Goal: Task Accomplishment & Management: Use online tool/utility

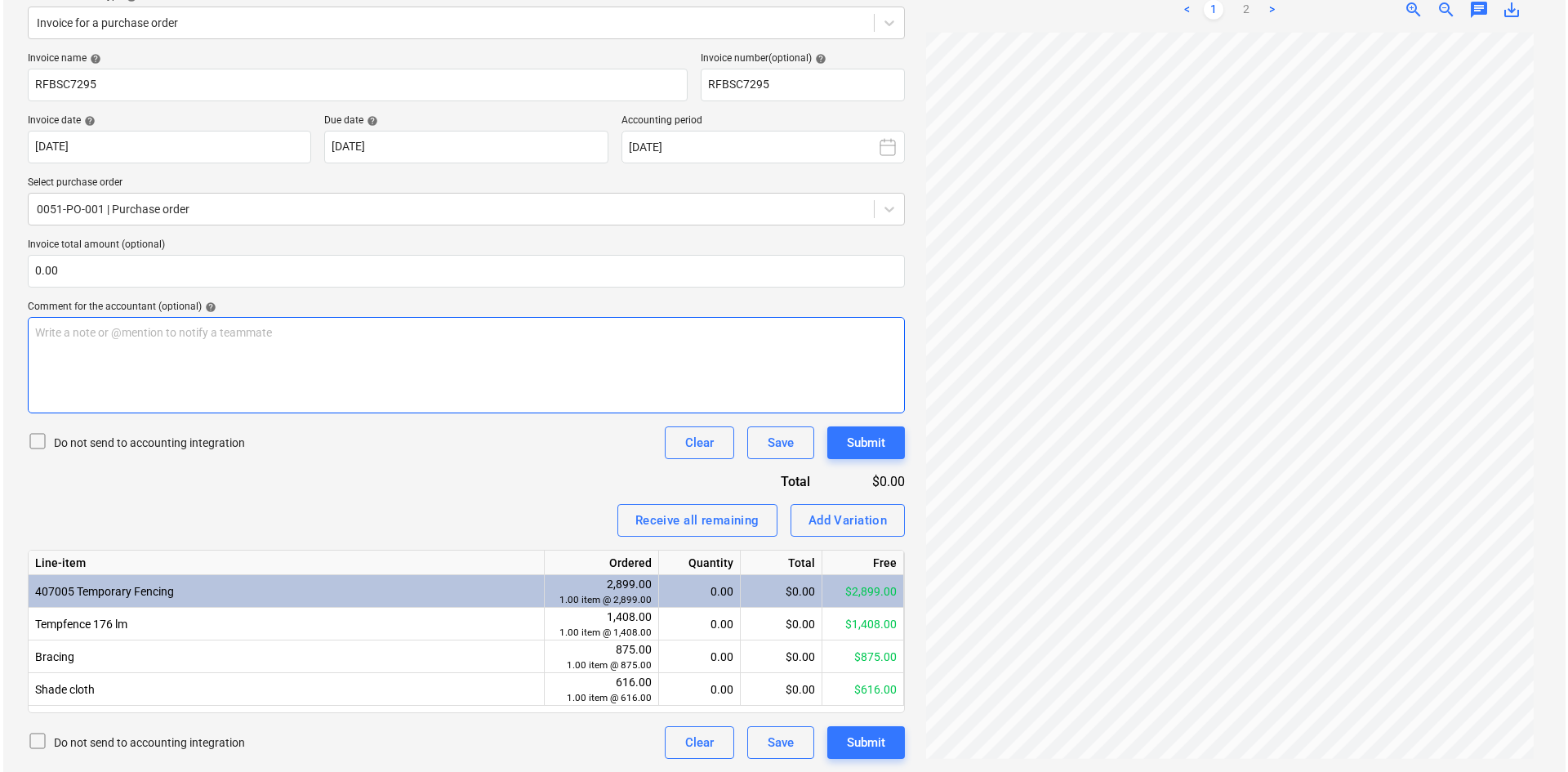
scroll to position [136, 0]
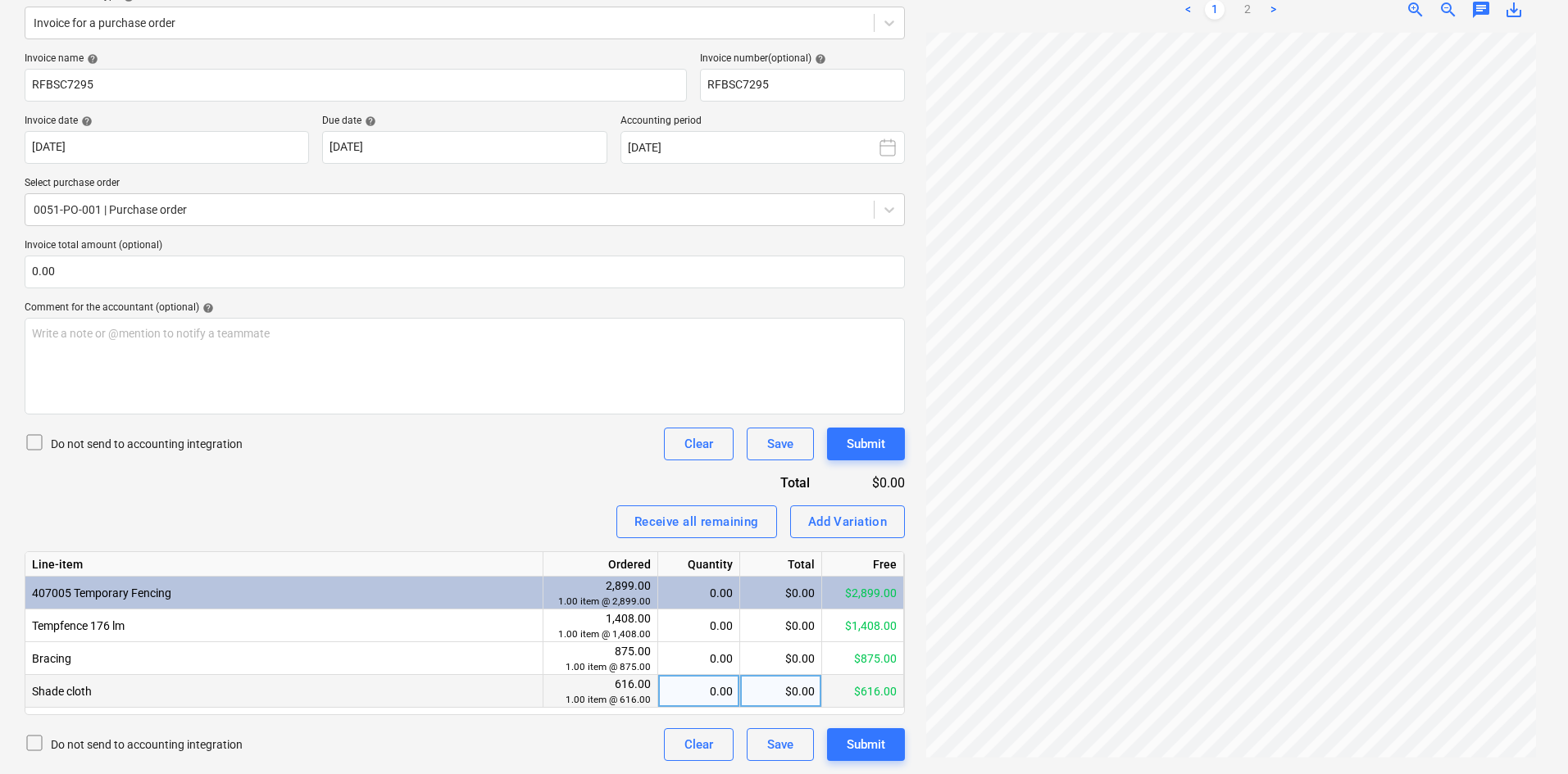
click at [793, 693] on div "$0.00" at bounding box center [780, 691] width 82 height 32
type input "500"
click at [524, 507] on div "Receive all remaining Add Variation" at bounding box center [465, 522] width 880 height 32
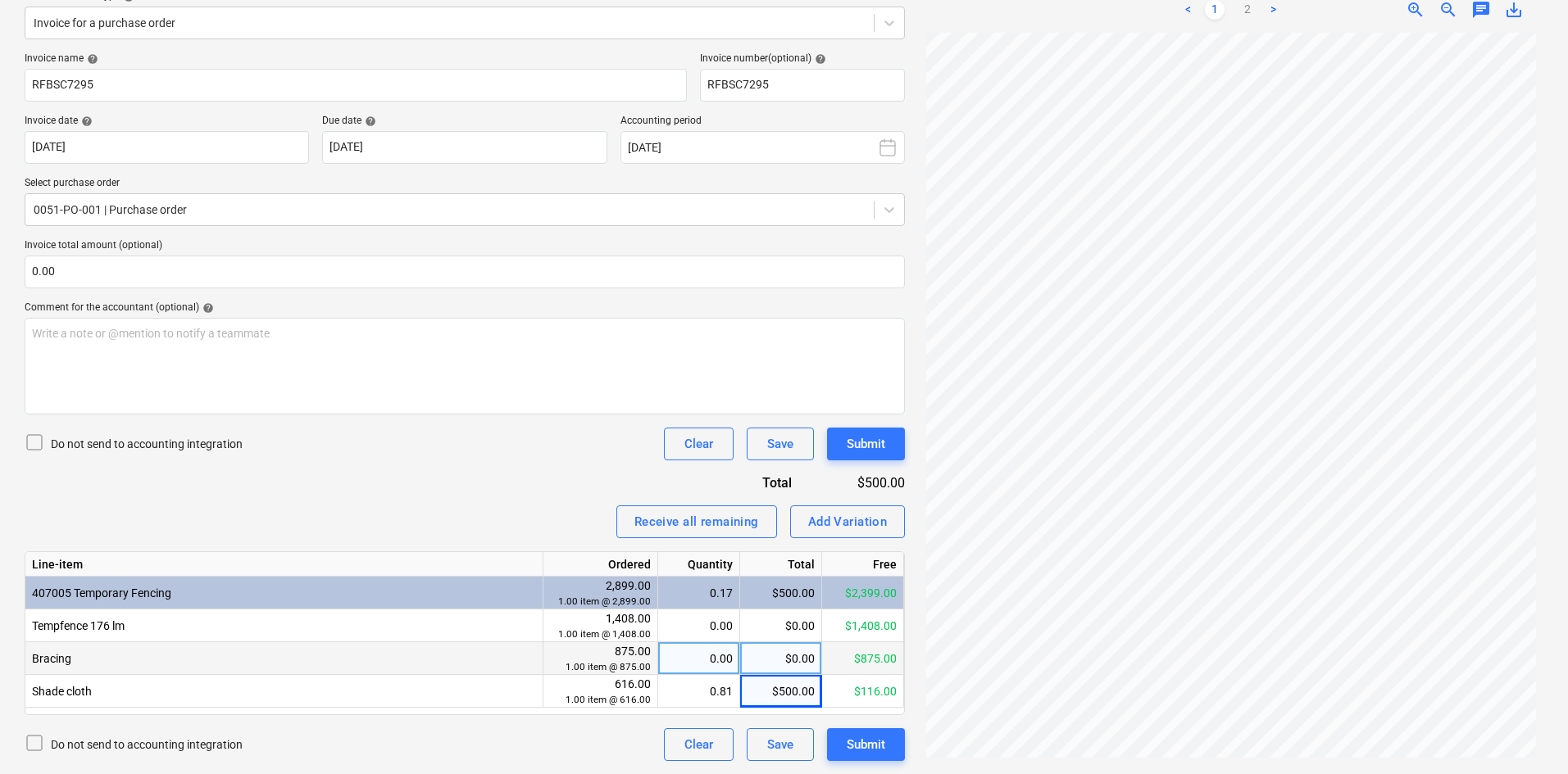
click at [798, 655] on div "$0.00" at bounding box center [780, 658] width 82 height 32
type input "840"
click at [495, 483] on div "Invoice name help RFBSC7295 Invoice number (optional) help RFBSC7295 Invoice da…" at bounding box center [465, 406] width 880 height 708
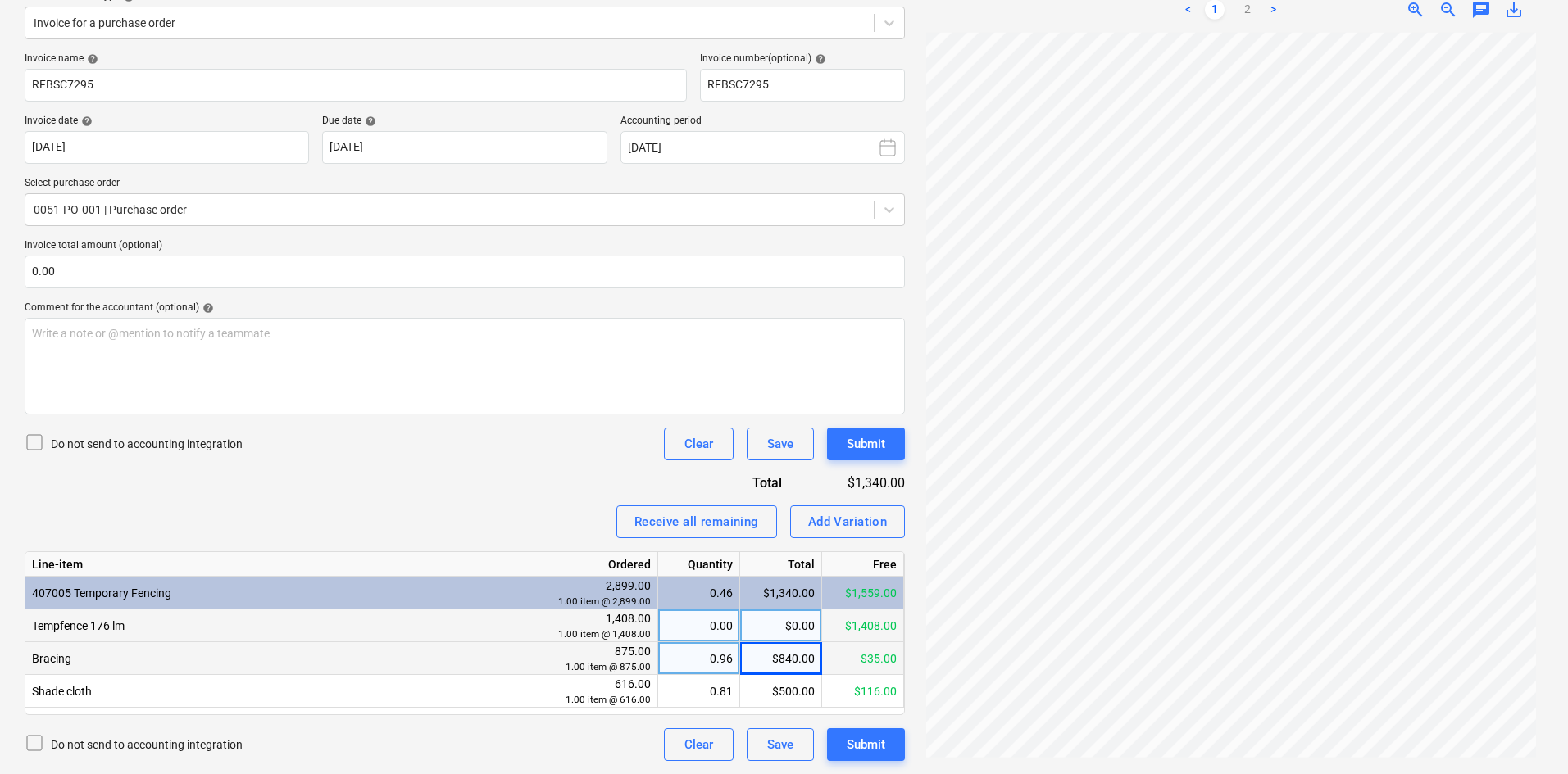
click at [772, 618] on div "$0.00" at bounding box center [780, 626] width 82 height 32
type input "1240"
click at [476, 475] on div "Invoice name help RFBSC7295 Invoice number (optional) help RFBSC7295 Invoice da…" at bounding box center [465, 406] width 880 height 708
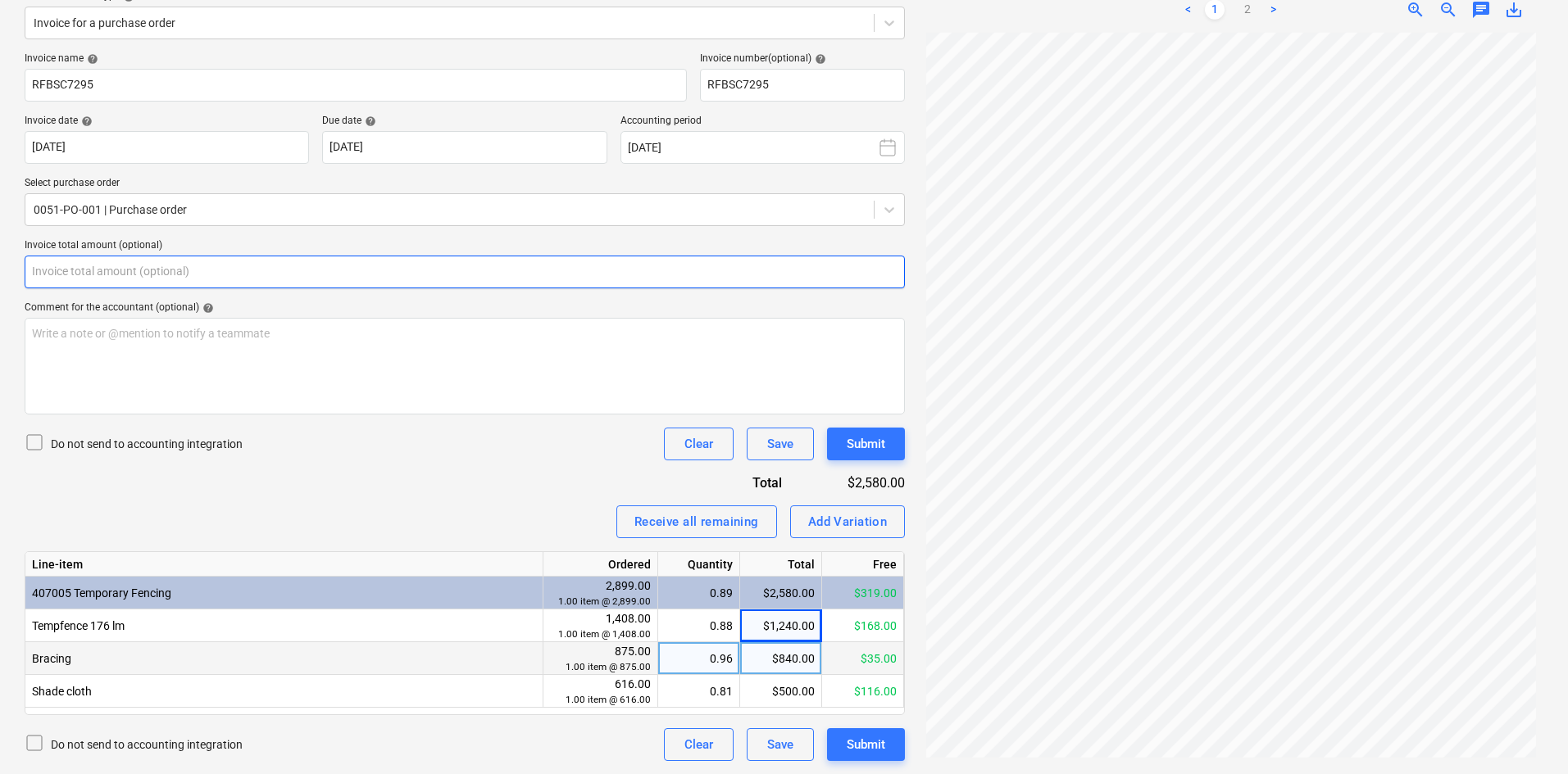
click at [180, 262] on input "text" at bounding box center [465, 271] width 880 height 32
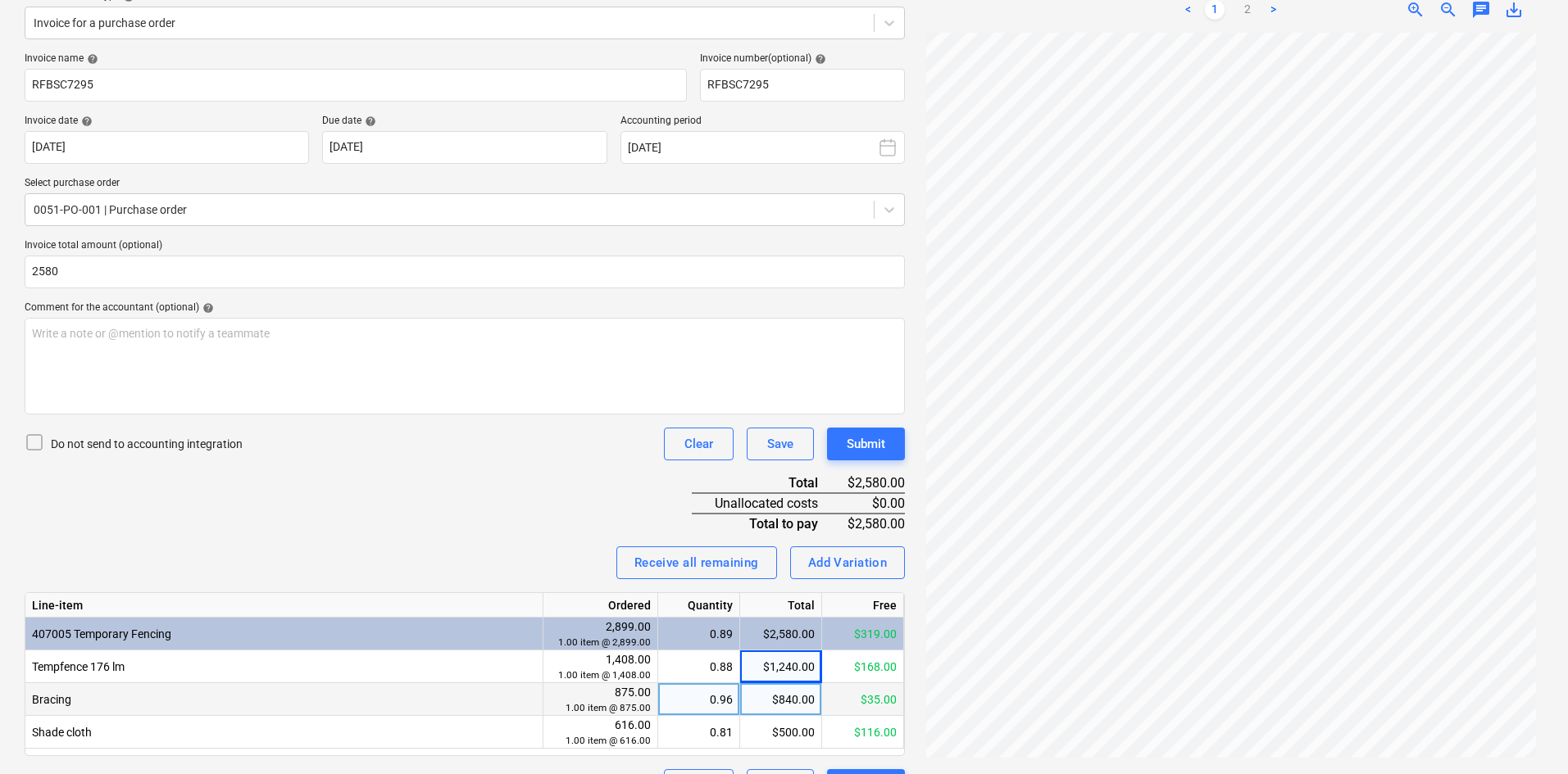
type input "2,580.00"
click at [556, 515] on div "Invoice name help RFBSC7295 Invoice number (optional) help RFBSC7295 Invoice da…" at bounding box center [465, 426] width 880 height 749
click at [862, 443] on div "Submit" at bounding box center [866, 444] width 38 height 22
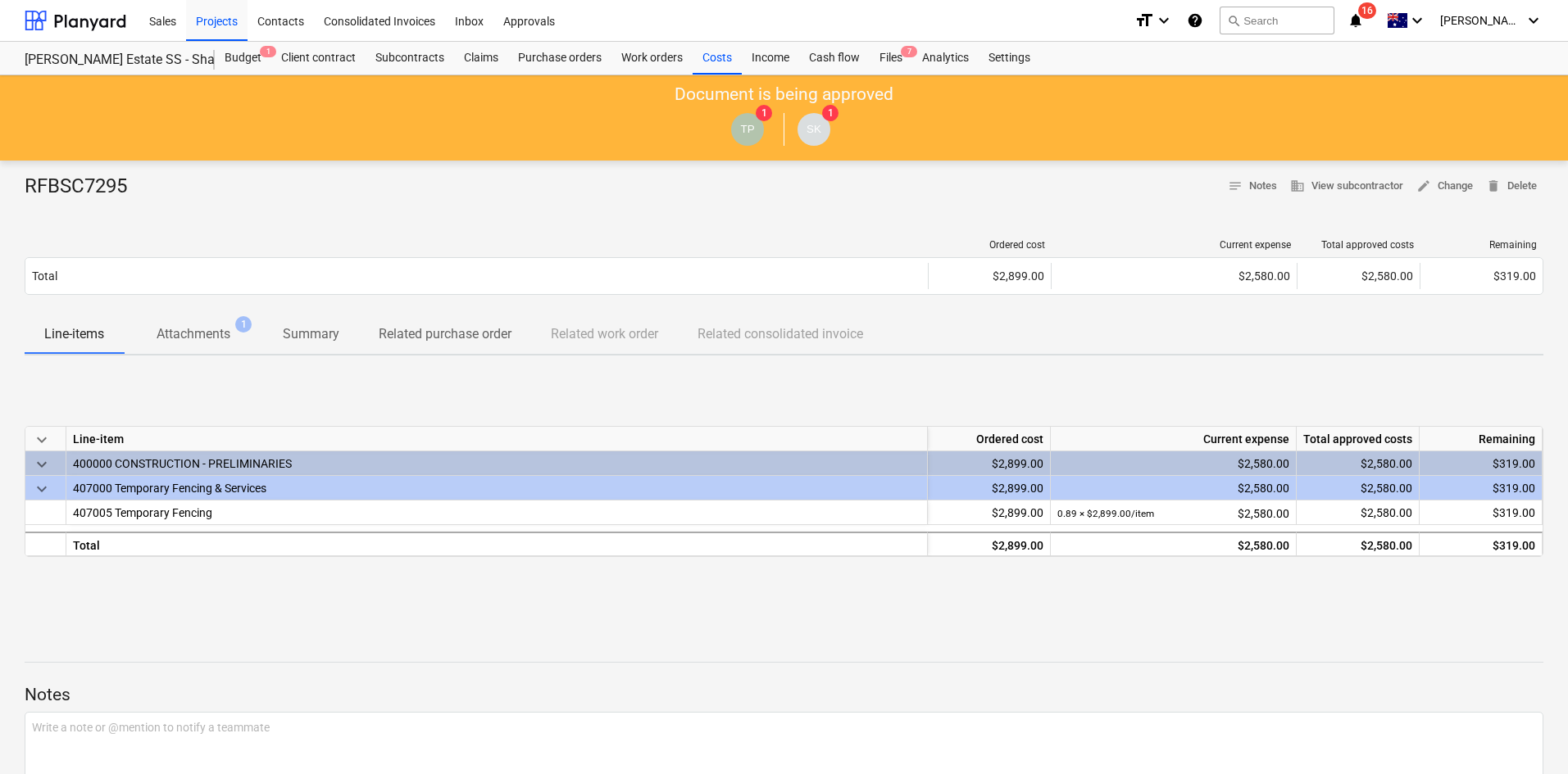
click at [411, 221] on div "RFBSC7295 notes Notes business View subcontractor edit Change delete Delete Ord…" at bounding box center [784, 517] width 1568 height 713
click at [217, 26] on div "Projects" at bounding box center [216, 20] width 62 height 42
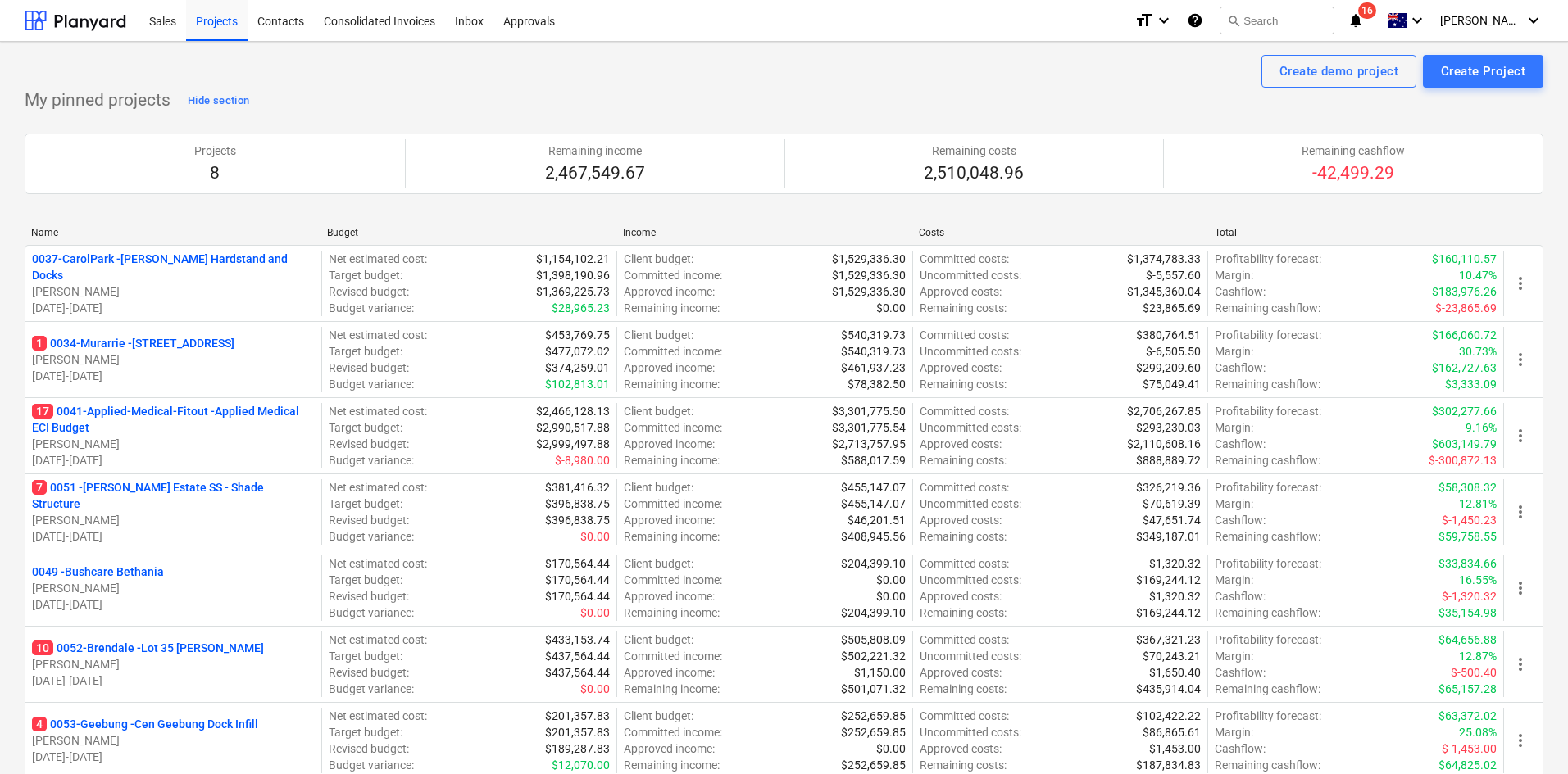
click at [149, 411] on p "17 0041-Applied-Medical-Fitout - Applied Medical ECI Budget" at bounding box center [174, 418] width 283 height 32
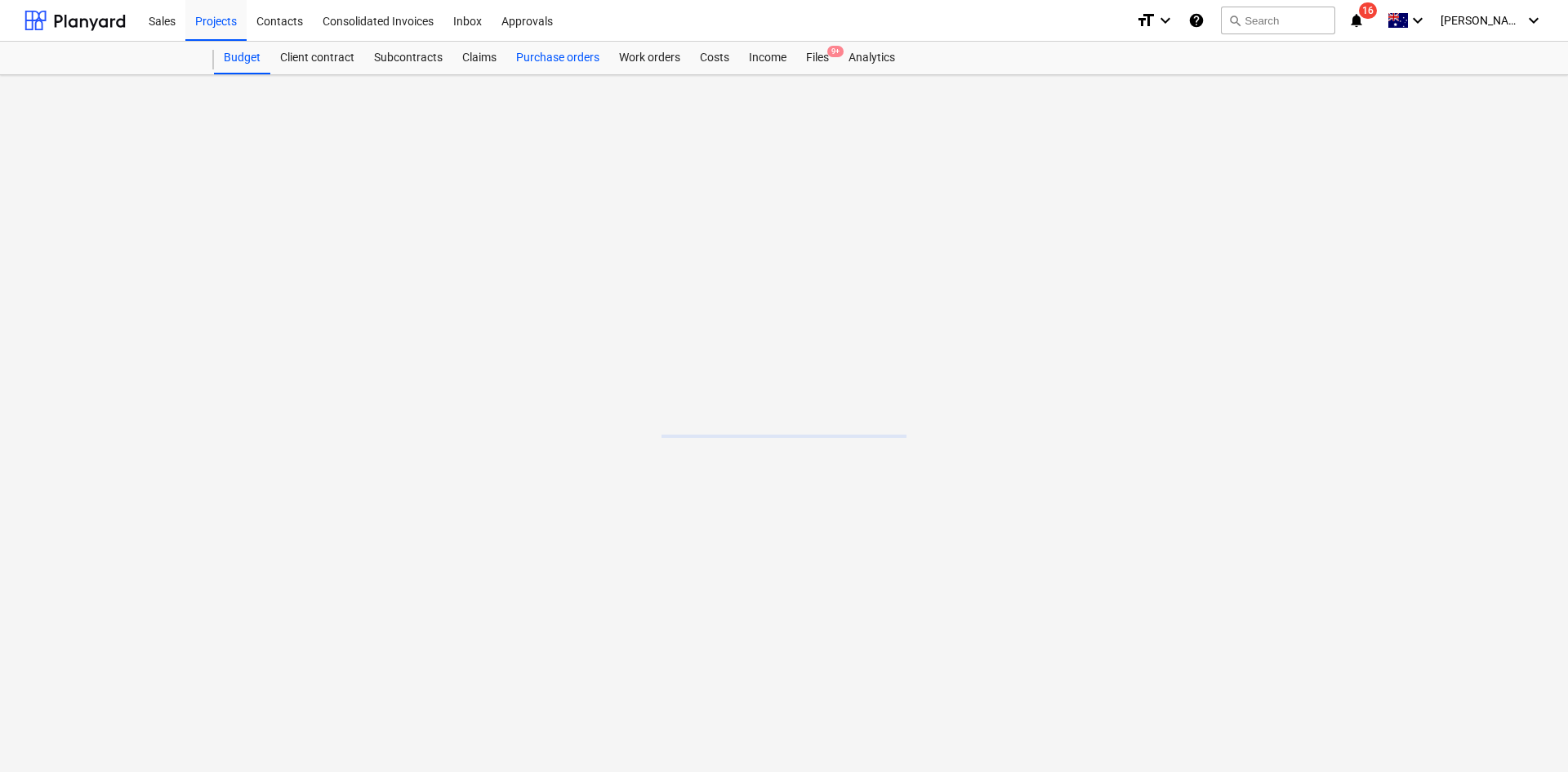
click at [529, 70] on div "Purchase orders" at bounding box center [557, 58] width 103 height 32
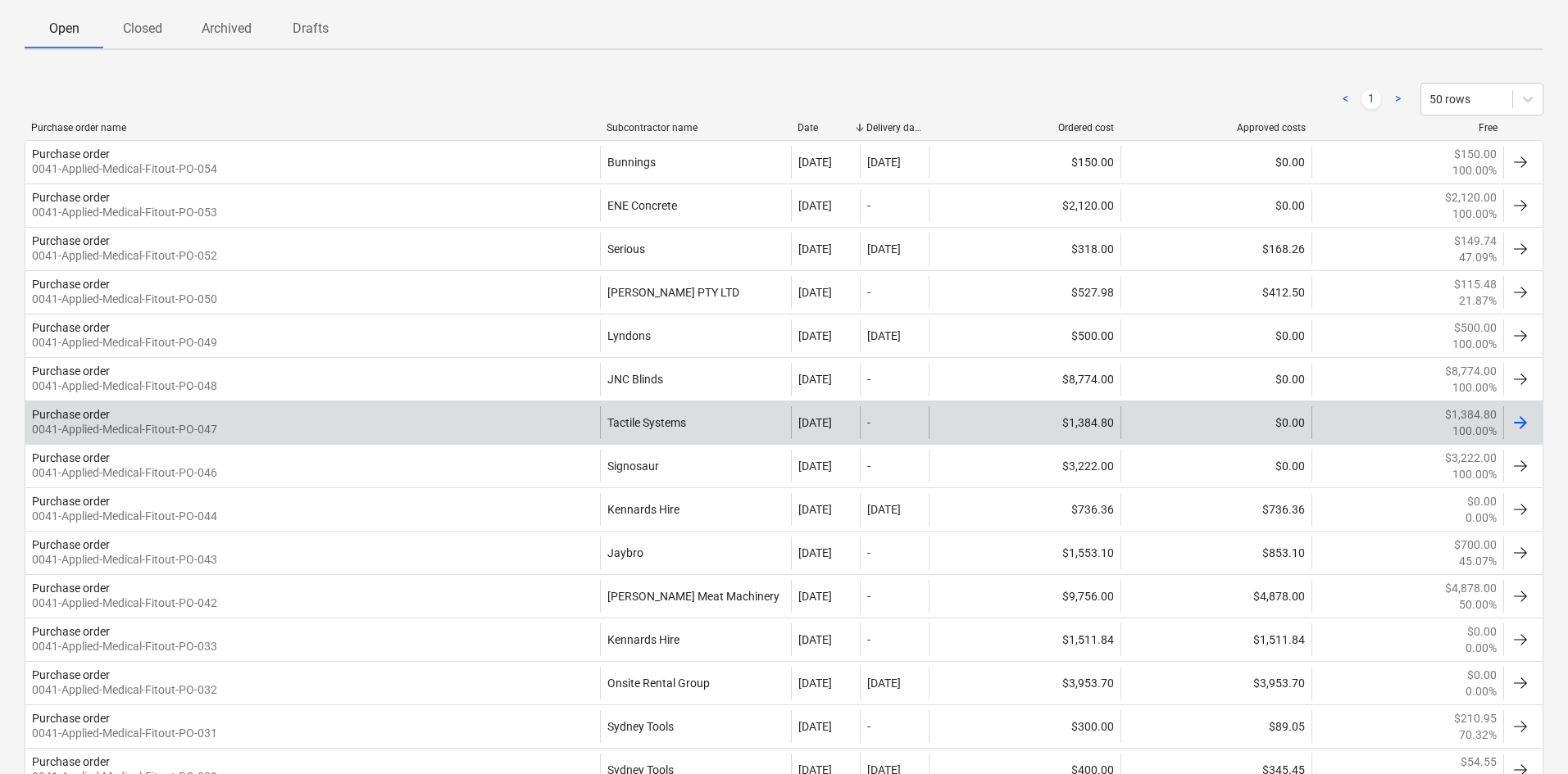
scroll to position [246, 0]
click at [511, 421] on div "Purchase order 0041-Applied-Medical-Fitout-PO-047" at bounding box center [312, 421] width 575 height 32
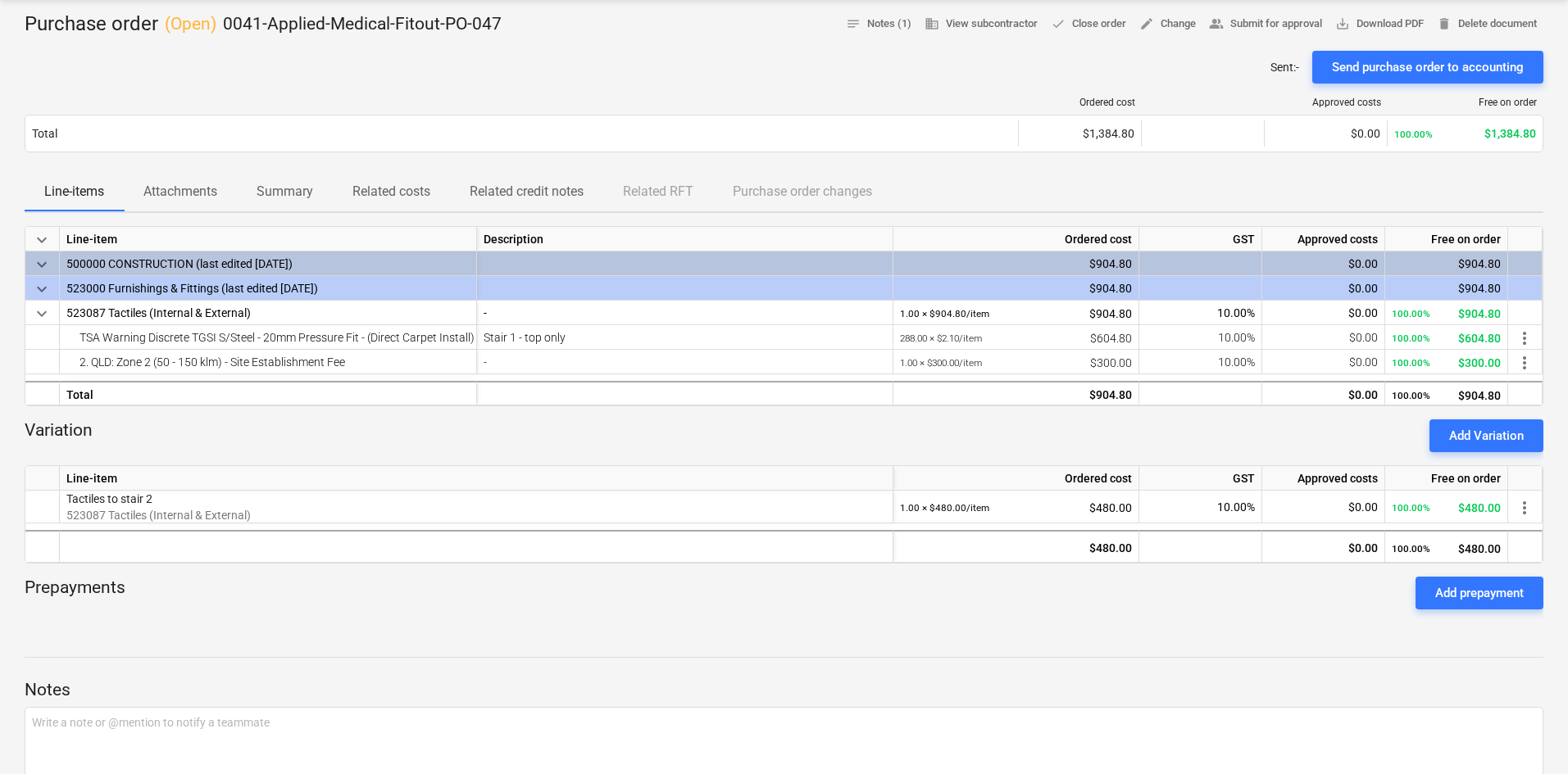
scroll to position [164, 0]
click at [165, 194] on p "Attachments" at bounding box center [180, 191] width 74 height 20
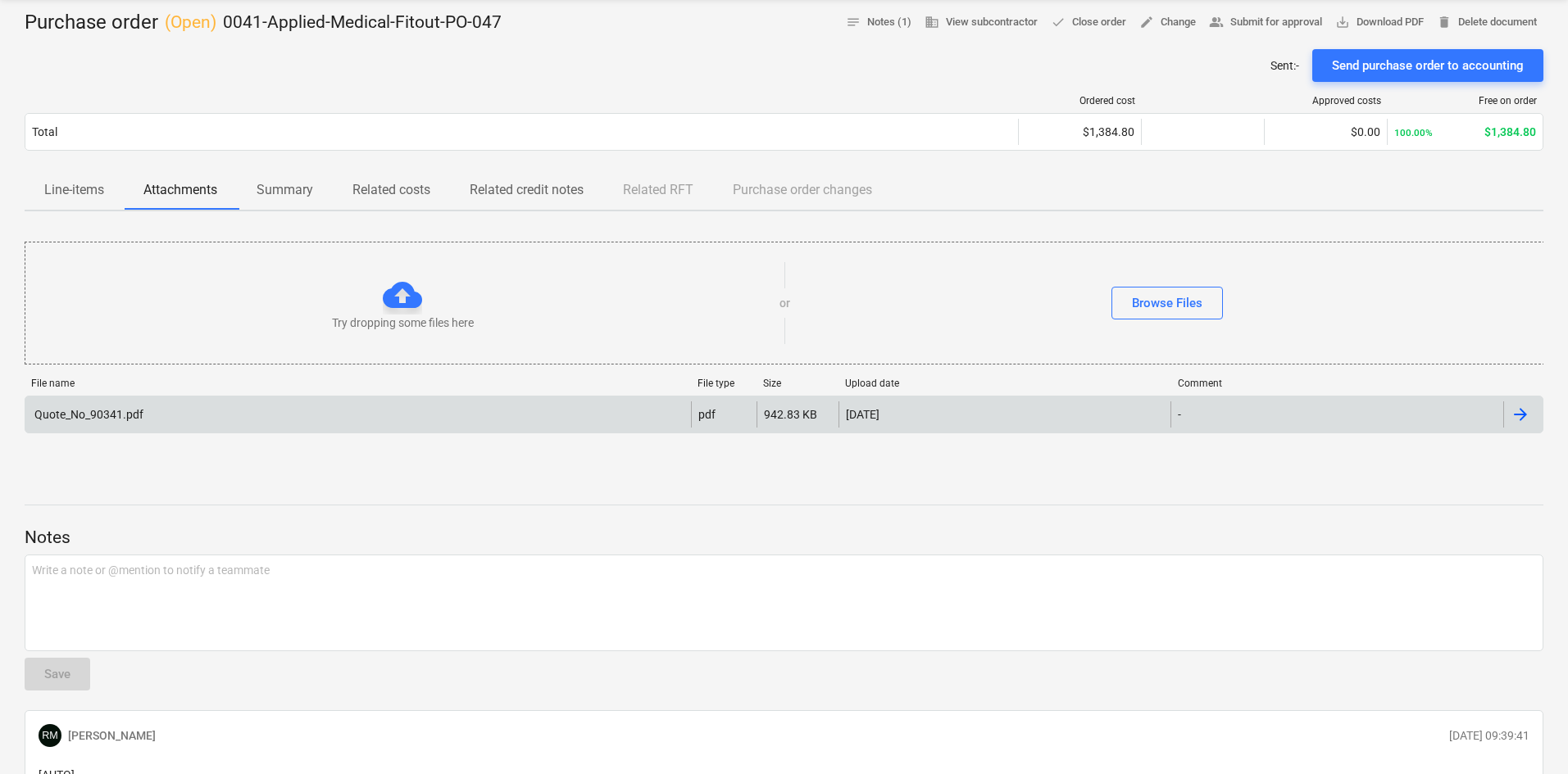
click at [248, 403] on div "Quote_No_90341.pdf" at bounding box center [358, 415] width 665 height 27
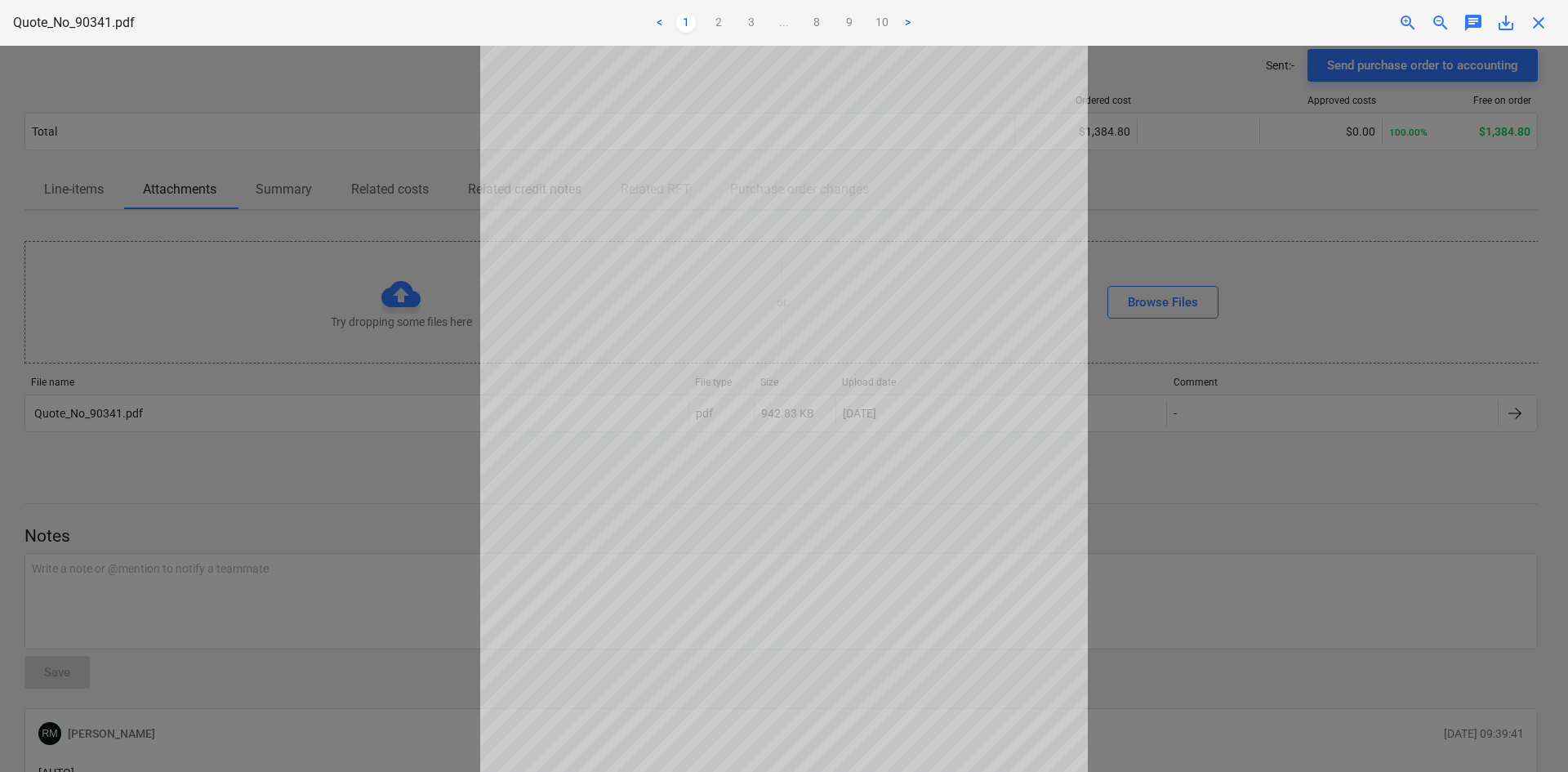
click at [1223, 249] on div at bounding box center [784, 410] width 1568 height 727
click at [1544, 26] on span "close" at bounding box center [1539, 23] width 20 height 20
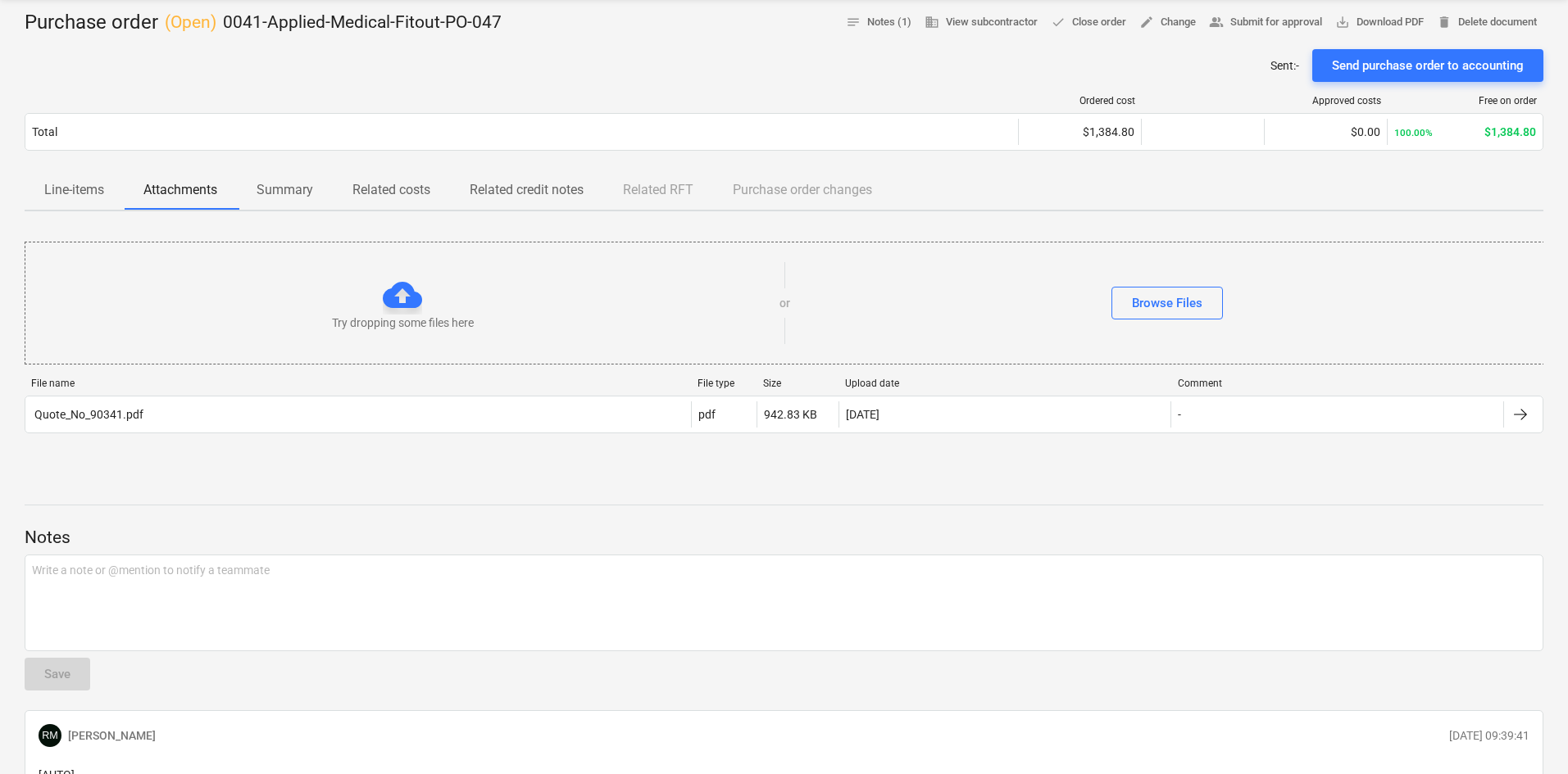
click at [88, 196] on p "Line-items" at bounding box center [74, 191] width 60 height 20
